Goal: Information Seeking & Learning: Find specific fact

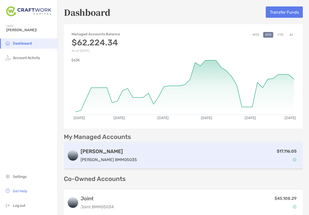
click at [219, 152] on div "$17,116.05" at bounding box center [219, 155] width 161 height 15
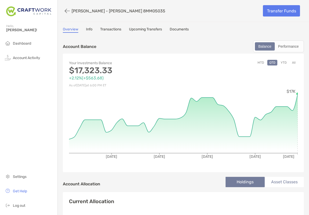
click at [90, 29] on link "Info" at bounding box center [89, 30] width 6 height 6
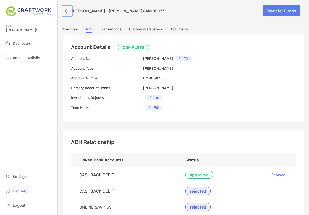
click at [65, 11] on button "button" at bounding box center [67, 11] width 9 height 10
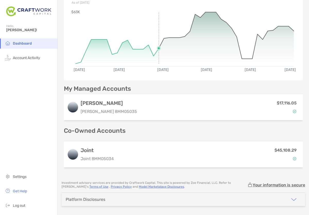
scroll to position [55, 0]
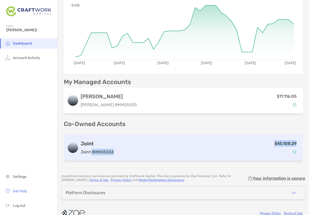
drag, startPoint x: 115, startPoint y: 152, endPoint x: 93, endPoint y: 153, distance: 22.2
click at [93, 153] on div "Joint Joint 8MM05034 $45,108.29" at bounding box center [183, 148] width 239 height 26
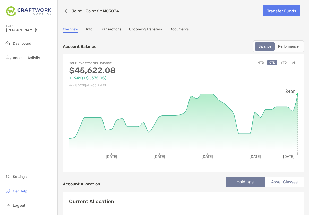
click at [90, 28] on link "Info" at bounding box center [89, 30] width 6 height 6
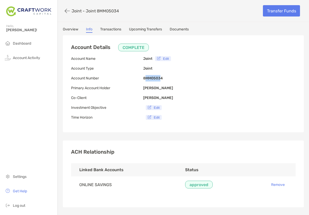
drag, startPoint x: 162, startPoint y: 79, endPoint x: 146, endPoint y: 79, distance: 16.2
click at [146, 79] on b "8MM05034" at bounding box center [153, 78] width 20 height 4
drag, startPoint x: 168, startPoint y: 78, endPoint x: 140, endPoint y: 79, distance: 27.9
click at [140, 79] on div "Account Details COMPLETE Account Name Joint Edit Account Type Joint Account Num…" at bounding box center [183, 83] width 241 height 97
copy div "8MM05034"
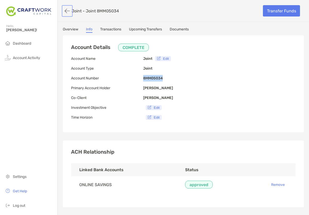
click at [66, 10] on button "button" at bounding box center [67, 11] width 9 height 10
